Goal: Task Accomplishment & Management: Use online tool/utility

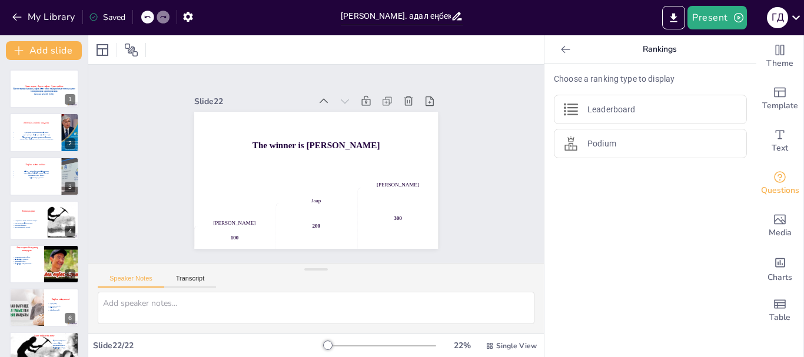
scroll to position [680, 0]
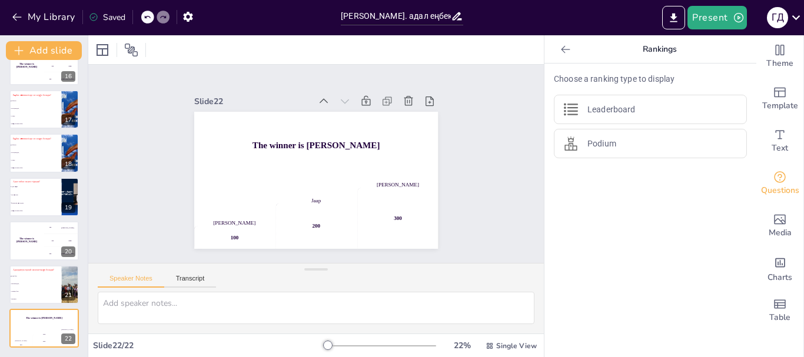
checkbox input "true"
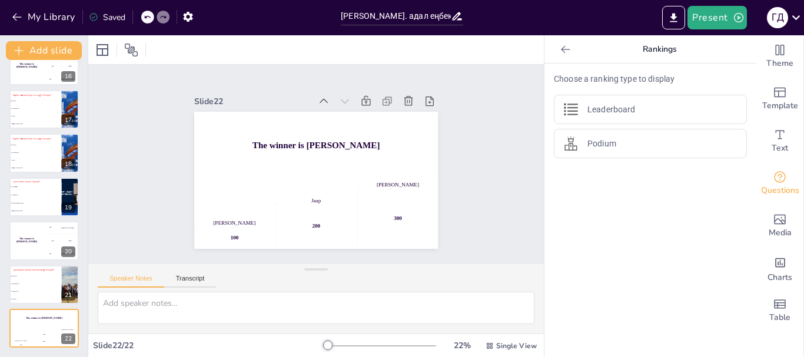
checkbox input "true"
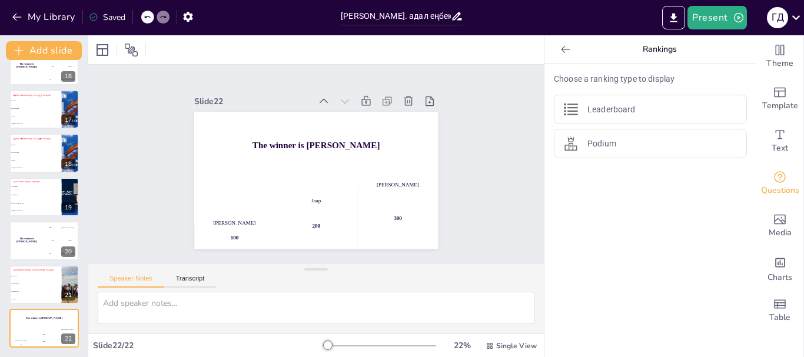
checkbox input "true"
